Goal: Task Accomplishment & Management: Manage account settings

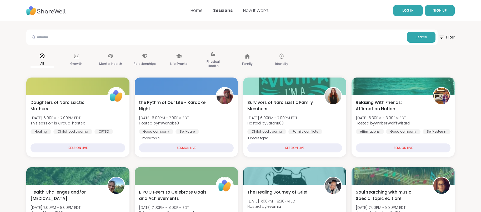
click at [411, 10] on span "LOG IN" at bounding box center [408, 10] width 11 height 4
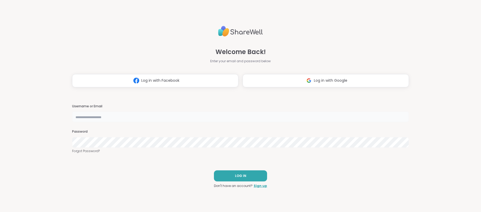
click at [89, 117] on input "text" at bounding box center [240, 116] width 337 height 11
type input "*******"
click at [235, 178] on button "LOG IN" at bounding box center [240, 175] width 53 height 11
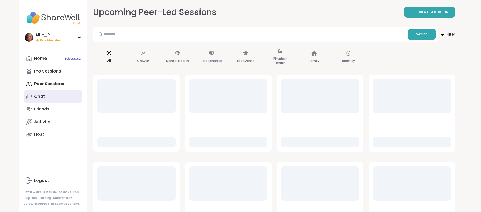
click at [43, 98] on div "Chat" at bounding box center [39, 96] width 11 height 6
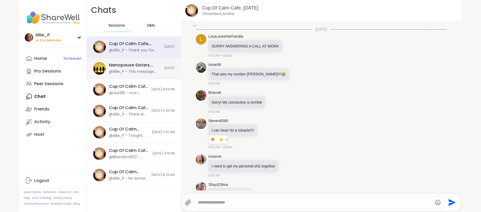
click at [126, 69] on div "@Allie_P - This message was deleted." at bounding box center [135, 71] width 52 height 5
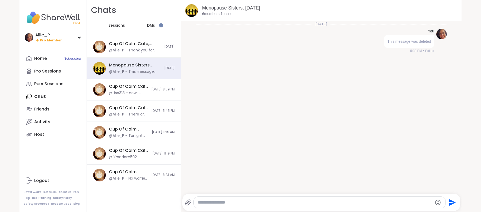
click at [215, 203] on textarea "Type your message" at bounding box center [315, 202] width 234 height 5
paste textarea "**********"
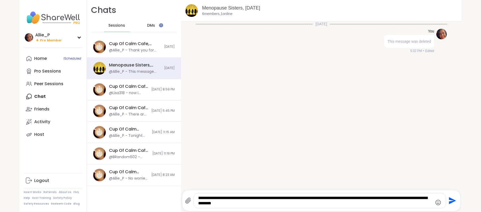
paste textarea "**********"
type textarea "**********"
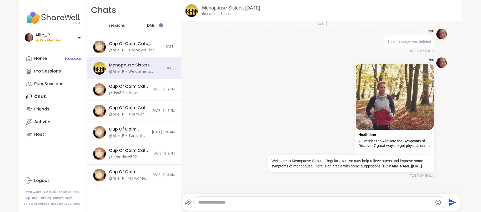
click at [219, 10] on link "Menopause Sisters, [DATE]" at bounding box center [231, 7] width 58 height 5
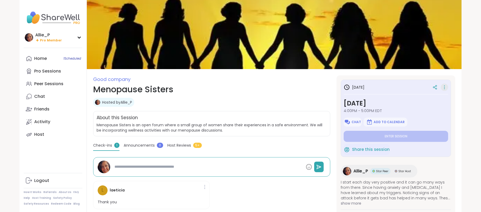
click at [445, 89] on icon at bounding box center [444, 88] width 1 height 1
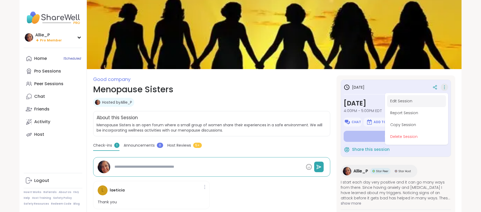
click at [397, 101] on button "Edit Session" at bounding box center [416, 101] width 59 height 12
type textarea "*"
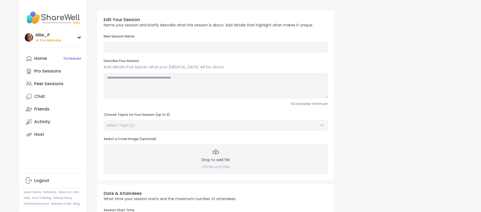
type input "**********"
type textarea "**********"
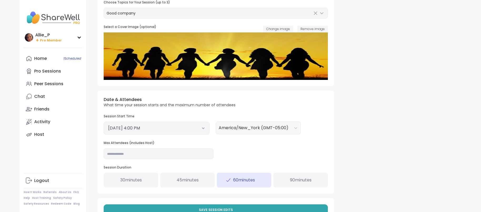
scroll to position [118, 0]
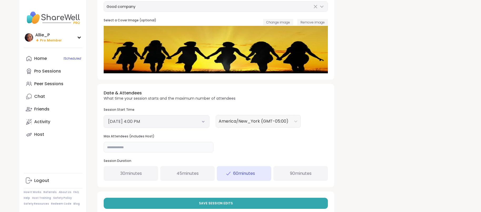
click at [129, 146] on input "*" at bounding box center [159, 147] width 110 height 11
type input "*"
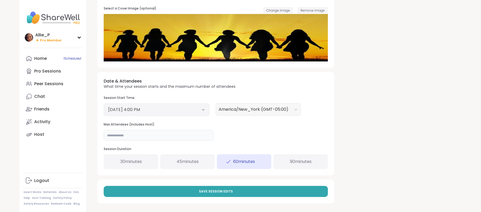
scroll to position [131, 0]
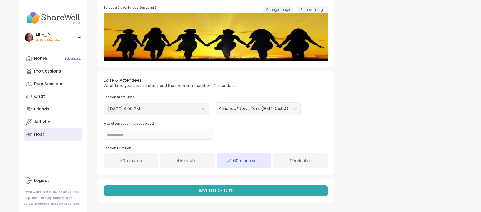
drag, startPoint x: 123, startPoint y: 137, endPoint x: 76, endPoint y: 136, distance: 47.4
click at [76, 136] on div "**********" at bounding box center [240, 38] width 442 height 338
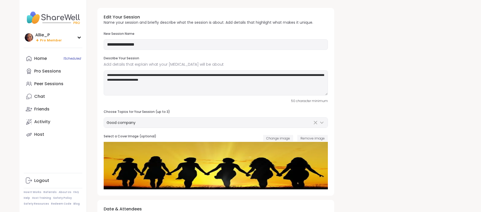
scroll to position [1, 0]
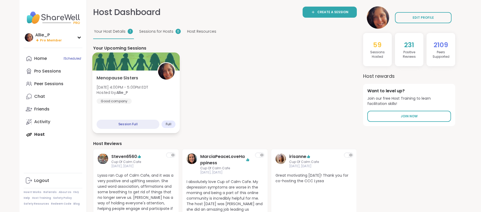
click at [122, 77] on span "Menopause Sisters" at bounding box center [118, 78] width 42 height 6
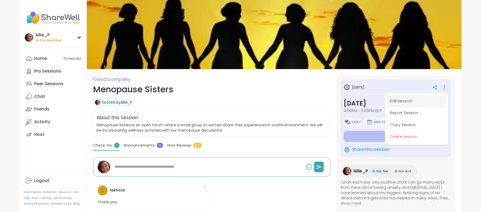
click at [410, 101] on button "Edit Session" at bounding box center [416, 101] width 59 height 12
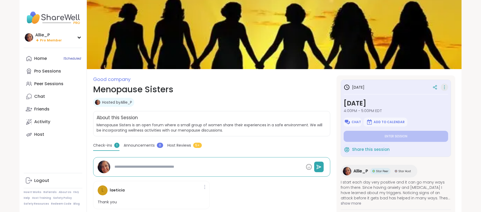
type textarea "*"
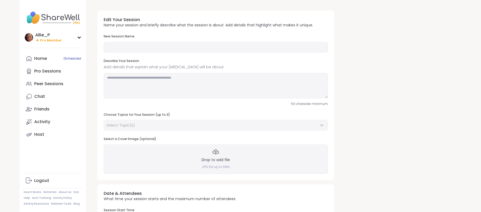
type input "**********"
type textarea "**********"
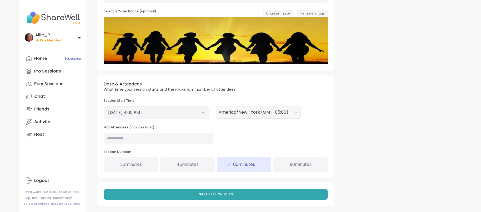
scroll to position [130, 0]
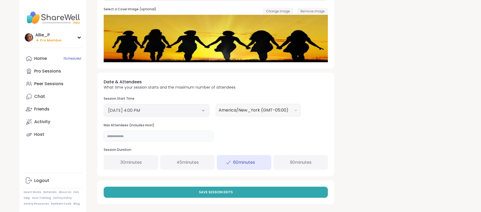
drag, startPoint x: 116, startPoint y: 134, endPoint x: 85, endPoint y: 136, distance: 30.9
click at [85, 136] on div "**********" at bounding box center [240, 39] width 442 height 338
type input "*"
click at [229, 192] on span "Save Session Edits" at bounding box center [216, 192] width 34 height 5
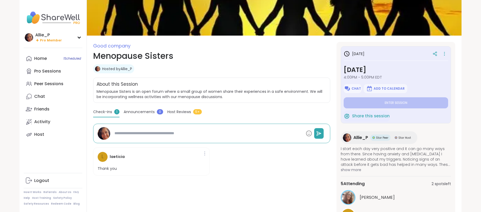
scroll to position [44, 0]
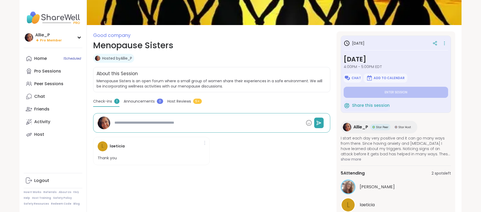
click at [206, 142] on div at bounding box center [204, 143] width 5 height 8
click at [253, 147] on div "l laeticia Thank you" at bounding box center [211, 150] width 237 height 37
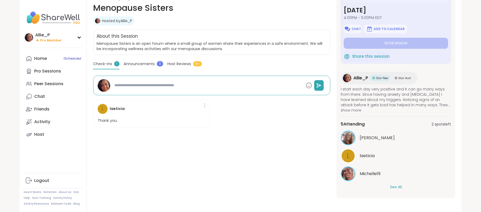
scroll to position [82, 0]
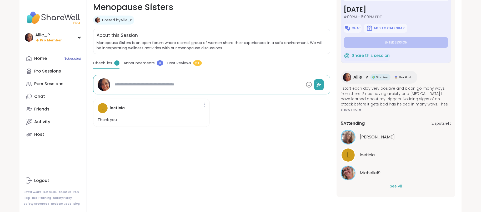
click at [396, 185] on button "See All" at bounding box center [396, 186] width 12 height 6
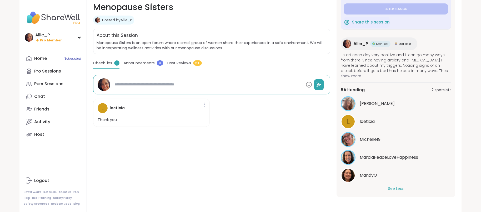
scroll to position [47, 0]
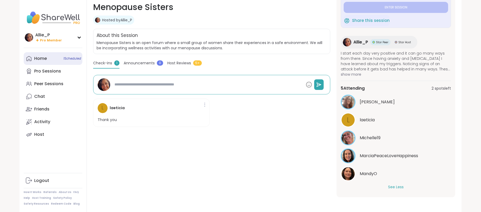
click at [33, 58] on link "Home 1 Scheduled" at bounding box center [53, 58] width 59 height 13
type textarea "*"
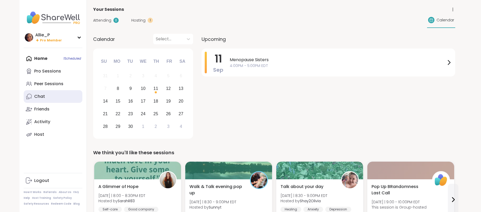
click at [41, 97] on div "Chat" at bounding box center [39, 96] width 11 height 6
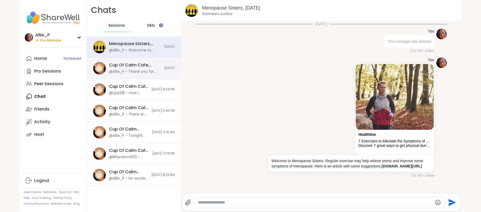
click at [145, 70] on div "@Allie_P - Thank you for your kind words. I will see you soon. You are in good …" at bounding box center [135, 71] width 52 height 5
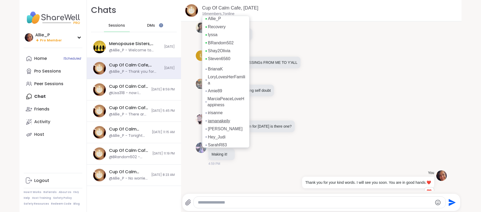
scroll to position [15, 0]
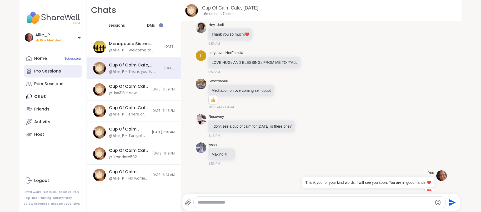
click at [43, 75] on link "Pro Sessions" at bounding box center [53, 71] width 59 height 13
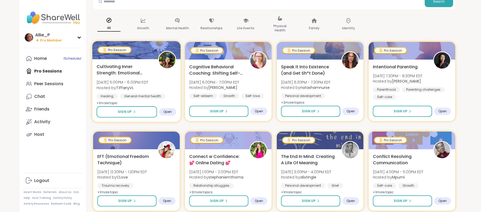
scroll to position [50, 0]
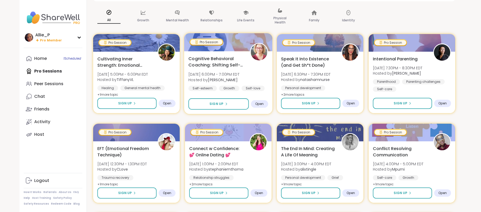
click at [212, 64] on span "Cognitive Behavioral Coaching: Shifting Self-Talk" at bounding box center [217, 61] width 56 height 13
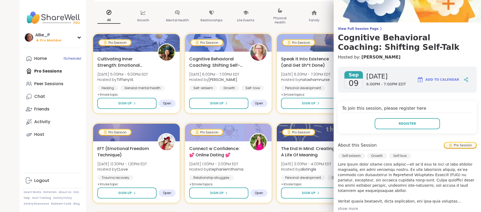
scroll to position [0, 0]
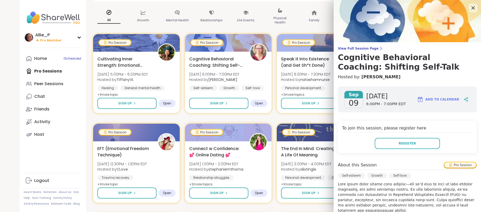
click at [473, 10] on icon at bounding box center [473, 7] width 7 height 7
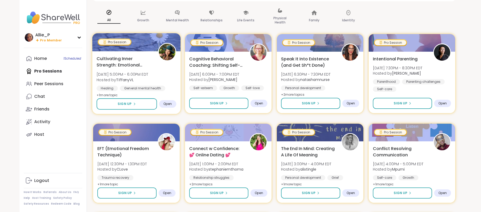
click at [129, 63] on span "Cultivating Inner Strength: Emotional Regulation" at bounding box center [125, 61] width 56 height 13
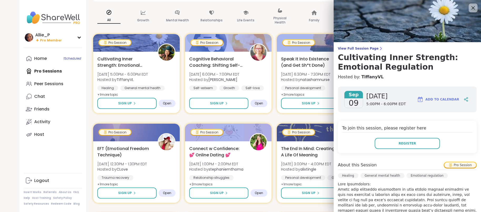
click at [472, 6] on icon at bounding box center [473, 7] width 7 height 7
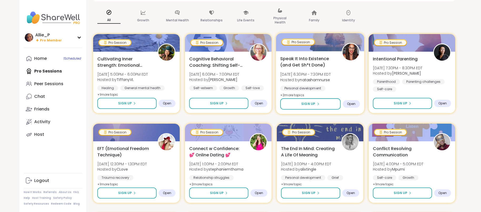
click at [308, 71] on div "Speak It Into Existence (and Get Sh*t Done) [DATE] 6:30PM - 7:30PM EDT Hosted b…" at bounding box center [320, 76] width 80 height 43
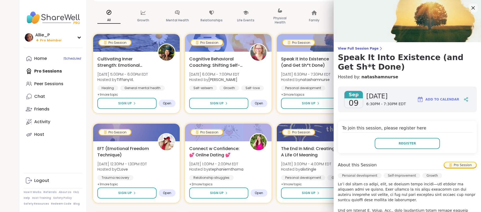
click at [474, 7] on icon at bounding box center [473, 7] width 7 height 7
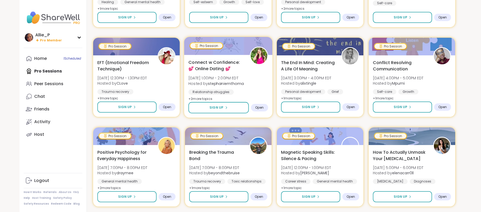
scroll to position [139, 0]
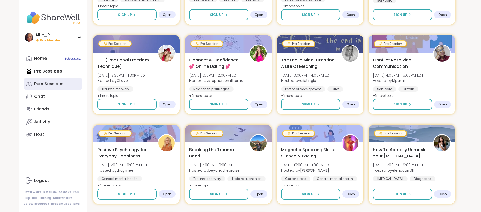
click at [45, 80] on link "Peer Sessions" at bounding box center [53, 83] width 59 height 13
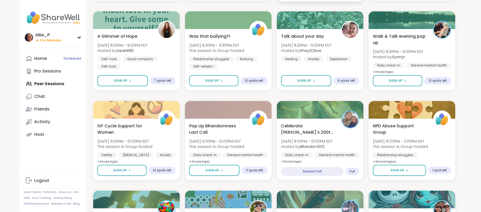
scroll to position [154, 0]
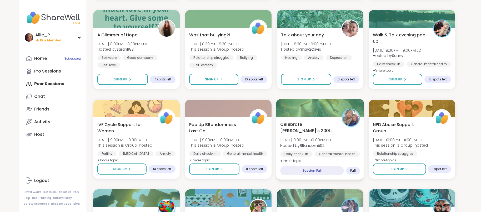
click at [310, 133] on span "Celebrate [PERSON_NAME]'s 200th session" at bounding box center [308, 127] width 56 height 13
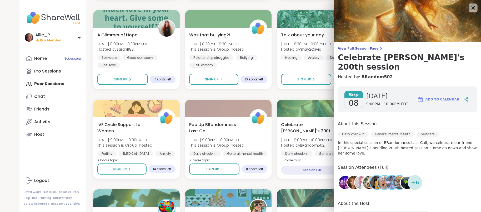
click at [475, 8] on icon at bounding box center [473, 7] width 7 height 7
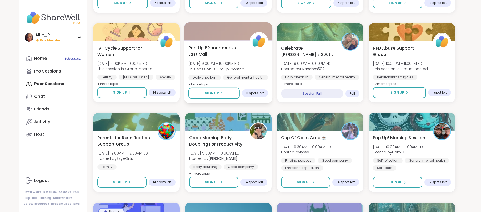
scroll to position [241, 0]
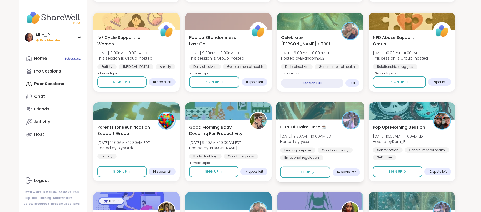
click at [318, 137] on span "[DATE] 9:30AM - 10:00AM EDT" at bounding box center [306, 135] width 53 height 5
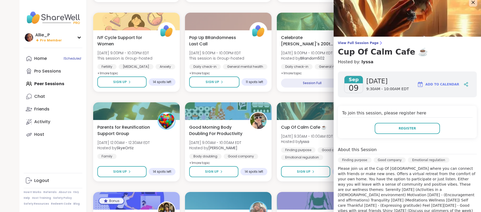
scroll to position [0, 0]
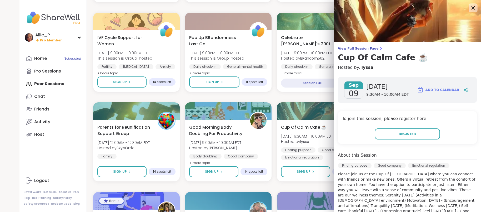
click at [474, 9] on icon at bounding box center [473, 7] width 7 height 7
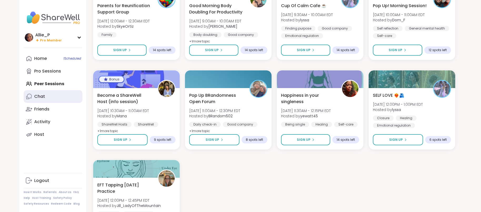
scroll to position [358, 0]
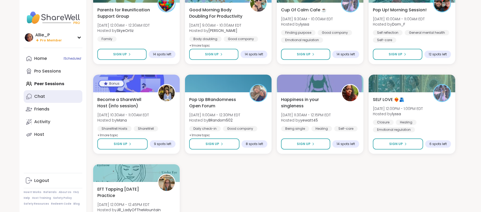
click at [35, 98] on div "Chat" at bounding box center [39, 96] width 11 height 6
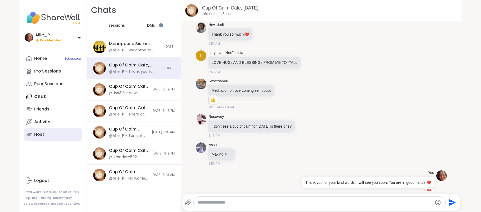
click at [37, 135] on div "Host" at bounding box center [39, 134] width 10 height 6
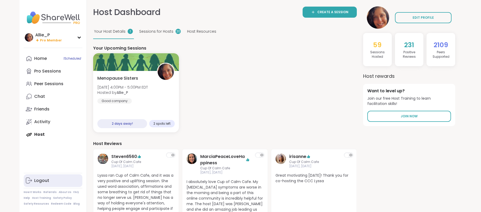
click at [44, 181] on div "Logout" at bounding box center [41, 180] width 15 height 6
